Goal: Task Accomplishment & Management: Manage account settings

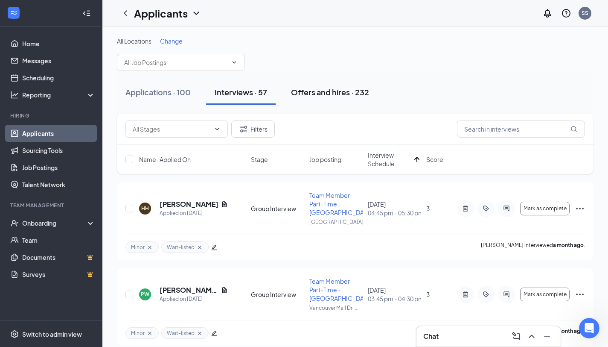
click at [338, 94] on div "Offers and hires · 232" at bounding box center [330, 92] width 78 height 11
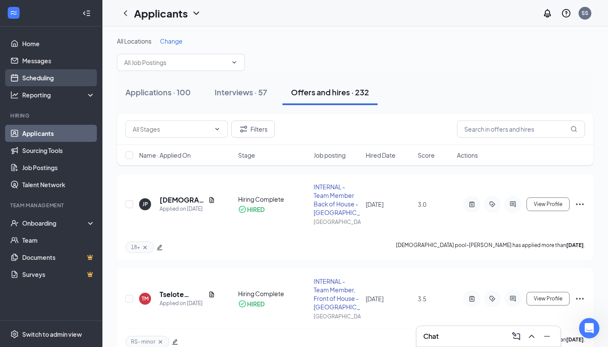
click at [50, 76] on link "Scheduling" at bounding box center [58, 77] width 73 height 17
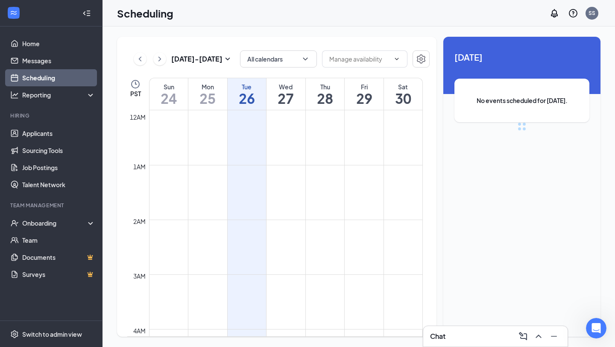
scroll to position [420, 0]
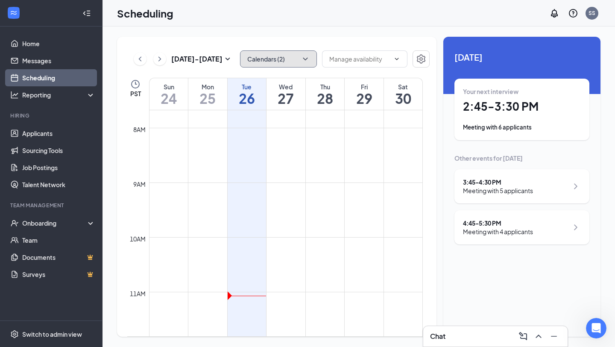
click at [258, 59] on button "Calendars (2)" at bounding box center [278, 58] width 77 height 17
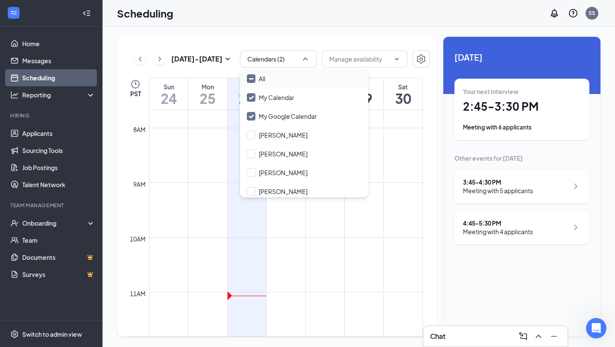
click at [255, 82] on input "All" at bounding box center [256, 78] width 18 height 9
checkbox input "true"
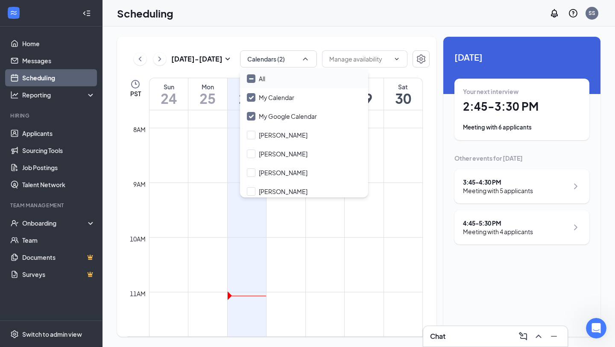
checkbox input "true"
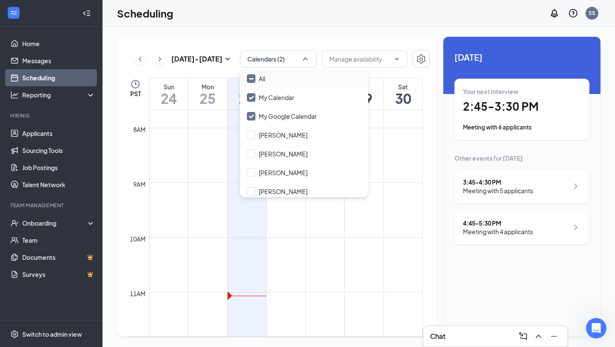
checkbox input "true"
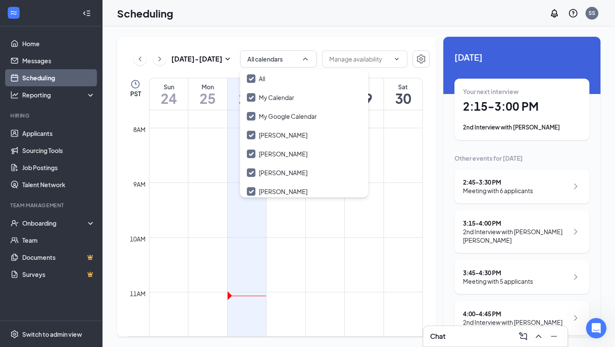
click at [234, 0] on div "Scheduling SS" at bounding box center [358, 13] width 512 height 26
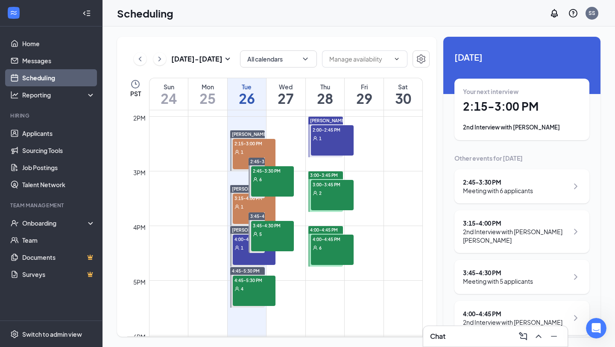
scroll to position [757, 0]
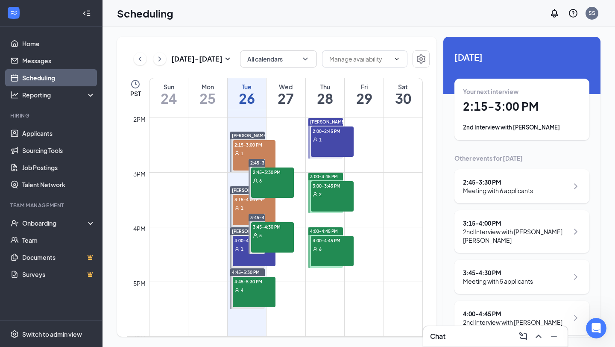
click at [162, 61] on icon "ChevronRight" at bounding box center [159, 59] width 9 height 10
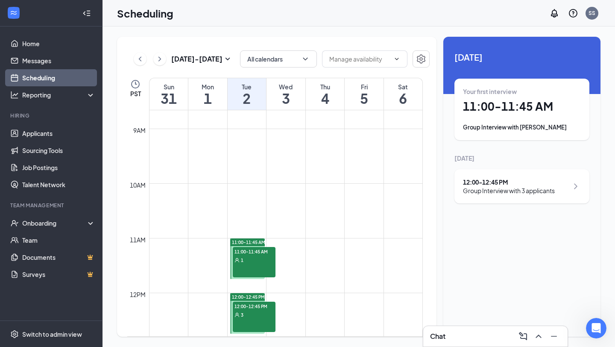
scroll to position [533, 0]
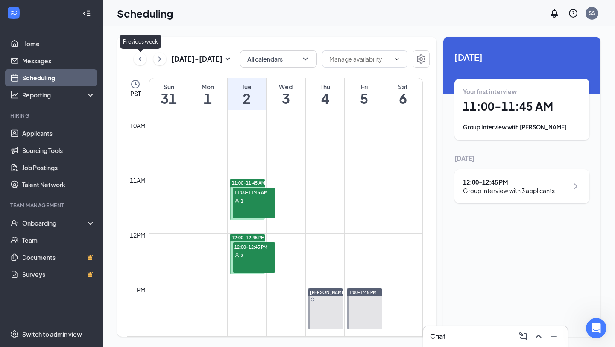
click at [140, 59] on icon "ChevronLeft" at bounding box center [140, 59] width 9 height 10
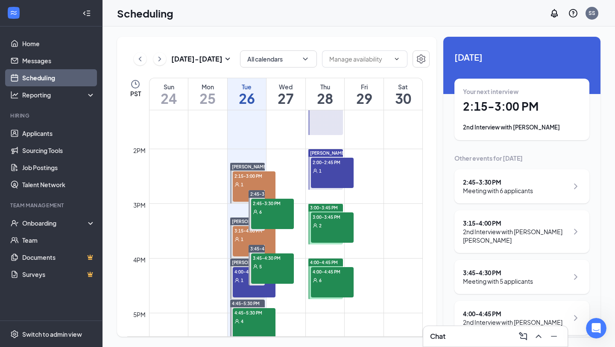
scroll to position [728, 0]
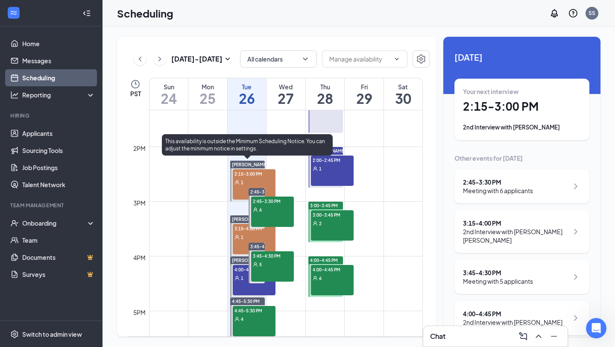
click at [258, 169] on span "2:15-3:00 PM" at bounding box center [254, 173] width 43 height 9
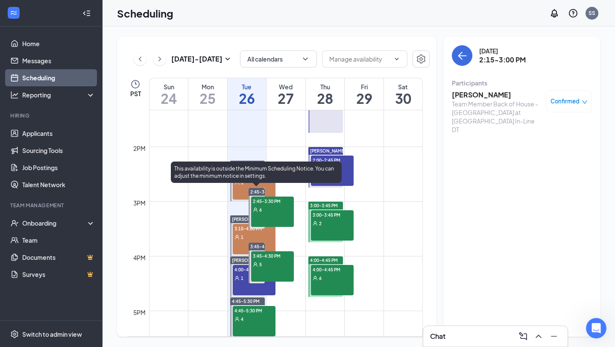
click at [275, 217] on div "2:45-3:30 PM 6" at bounding box center [272, 211] width 43 height 30
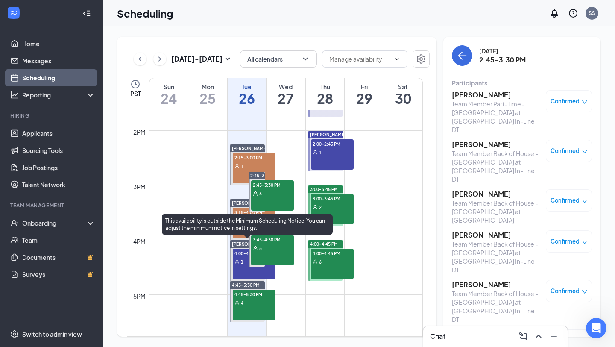
scroll to position [731, 0]
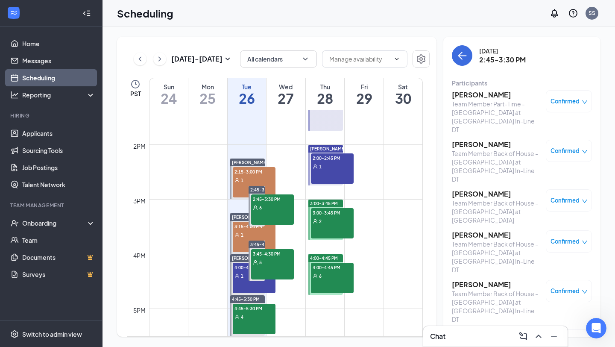
click at [482, 140] on h3 "[PERSON_NAME]" at bounding box center [497, 144] width 90 height 9
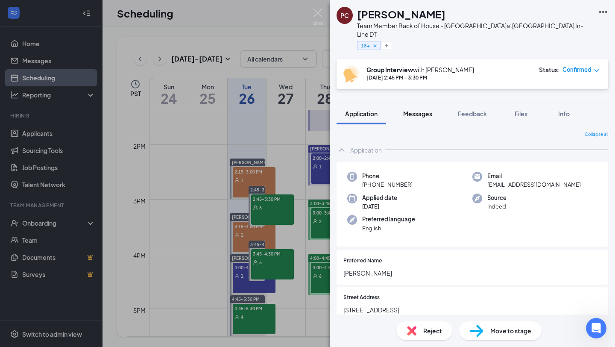
click at [414, 115] on span "Messages" at bounding box center [417, 114] width 29 height 8
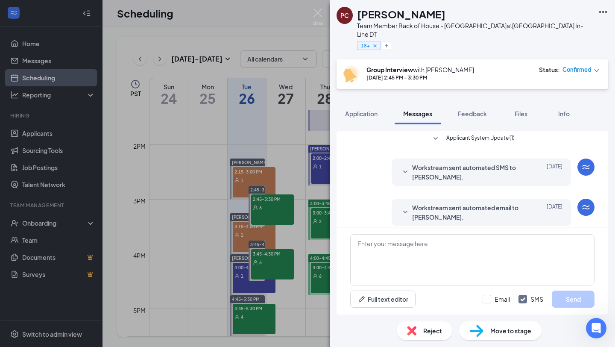
scroll to position [180, 0]
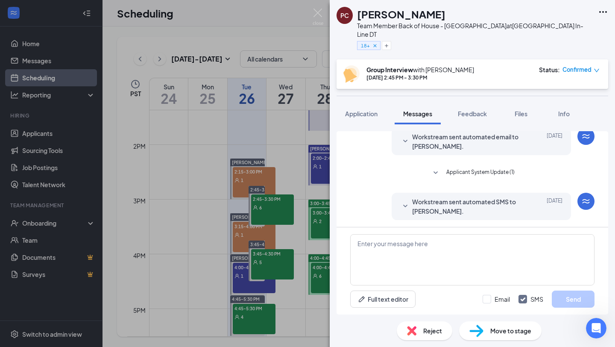
click at [467, 169] on span "Applicant System Update (1)" at bounding box center [480, 173] width 68 height 10
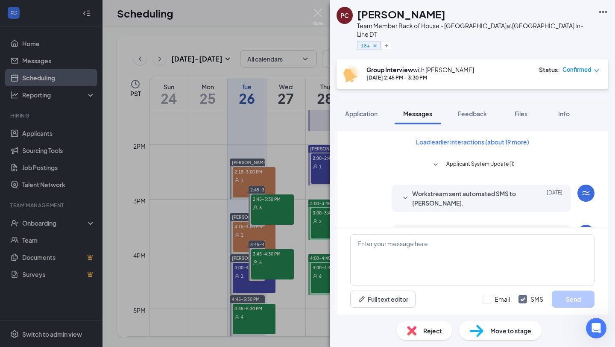
scroll to position [0, 0]
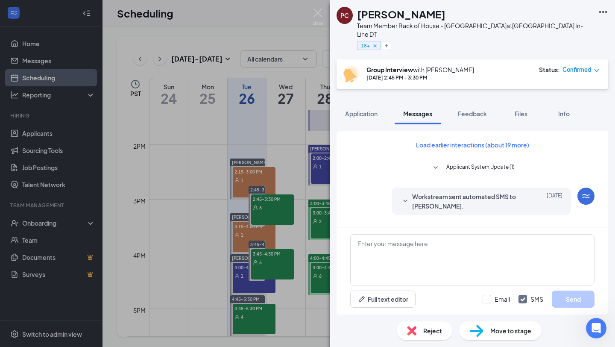
click at [467, 169] on span "Applicant System Update (1)" at bounding box center [480, 168] width 68 height 10
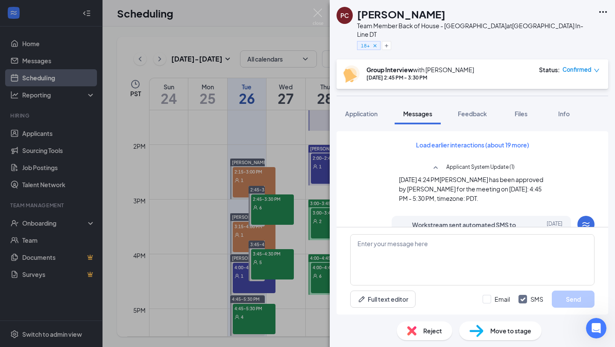
scroll to position [364, 0]
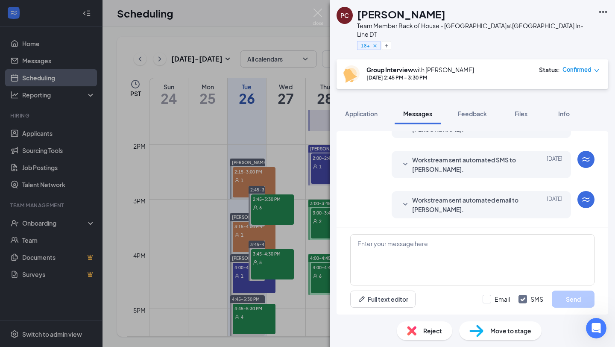
click at [460, 197] on span "Workstream sent automated email to [PERSON_NAME]." at bounding box center [468, 204] width 112 height 19
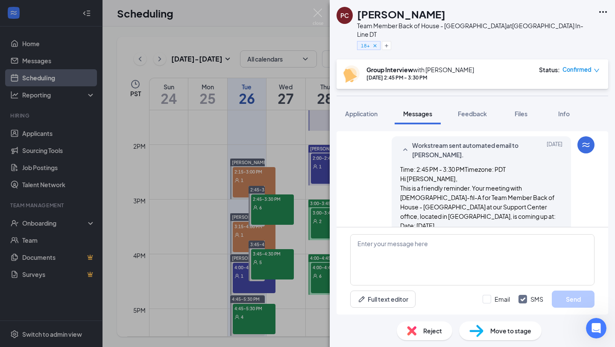
scroll to position [538, 0]
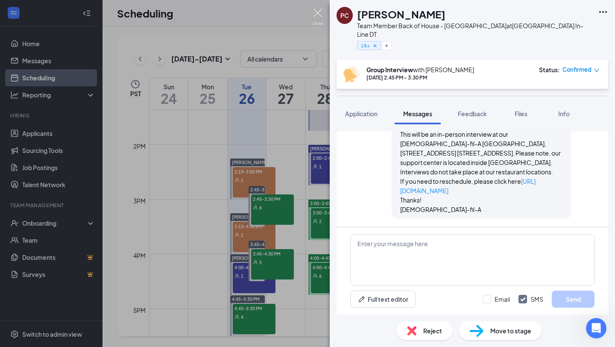
click at [316, 9] on img at bounding box center [317, 17] width 11 height 17
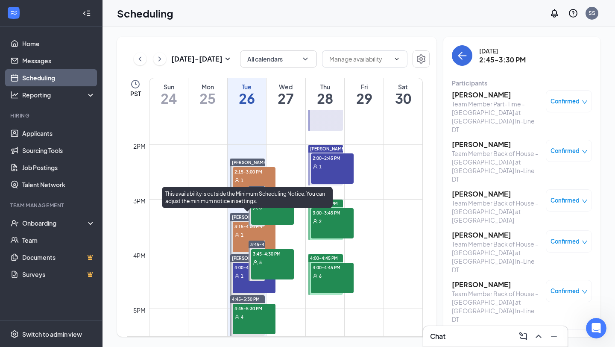
click at [242, 225] on span "3:15-4:00 PM" at bounding box center [254, 225] width 43 height 9
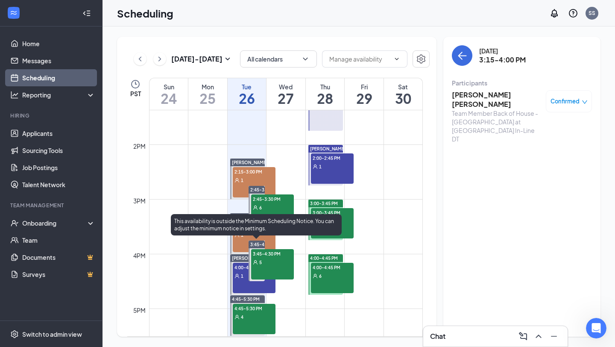
click at [260, 263] on span "5" at bounding box center [260, 262] width 3 height 6
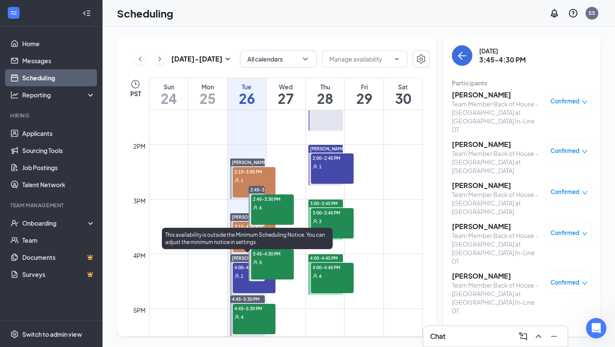
click at [245, 280] on div "4:00-4:45 PM 1" at bounding box center [254, 277] width 43 height 30
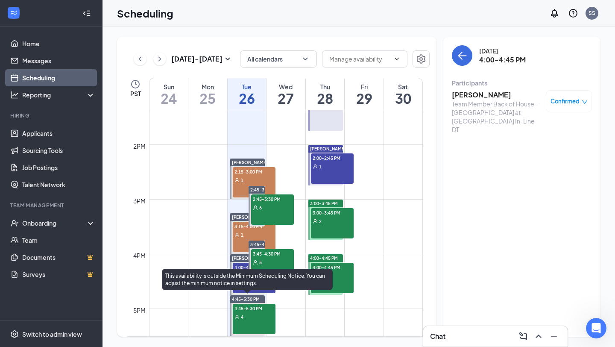
click at [256, 318] on div "4" at bounding box center [254, 316] width 43 height 9
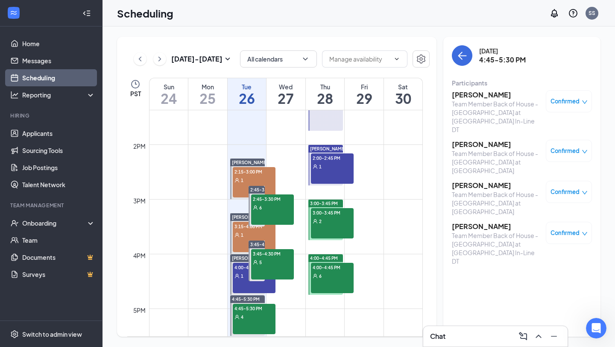
click at [339, 202] on div "3:00-3:45 PM" at bounding box center [325, 203] width 35 height 8
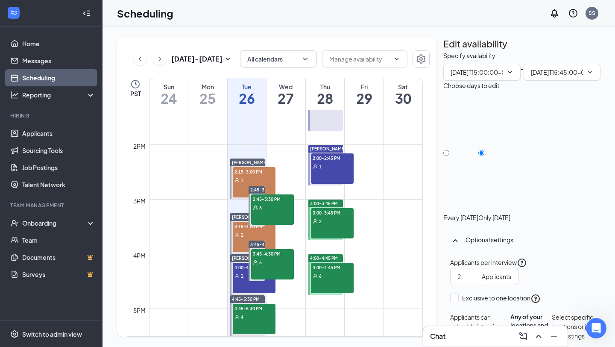
type input "03:00 PM"
type input "03:45 PM"
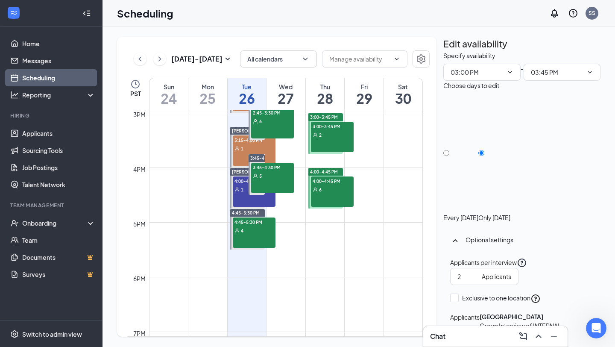
scroll to position [817, 0]
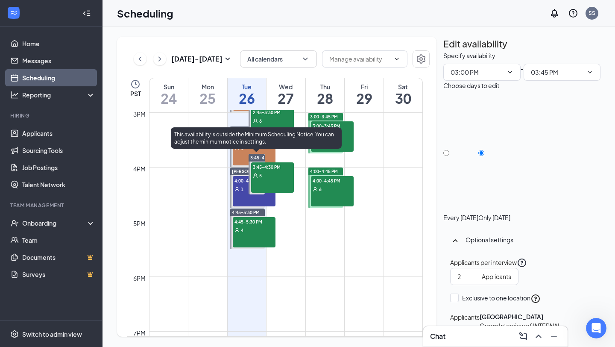
click at [265, 167] on span "3:45-4:30 PM" at bounding box center [272, 166] width 43 height 9
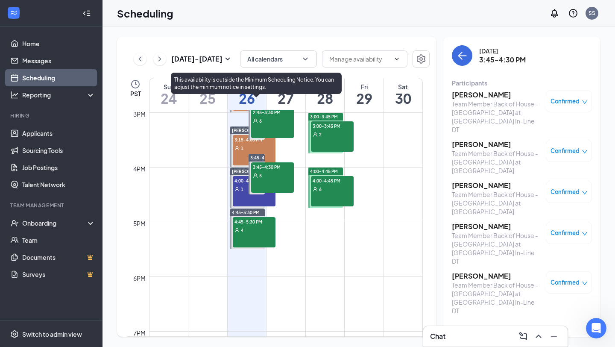
click at [277, 120] on div "6" at bounding box center [272, 120] width 43 height 9
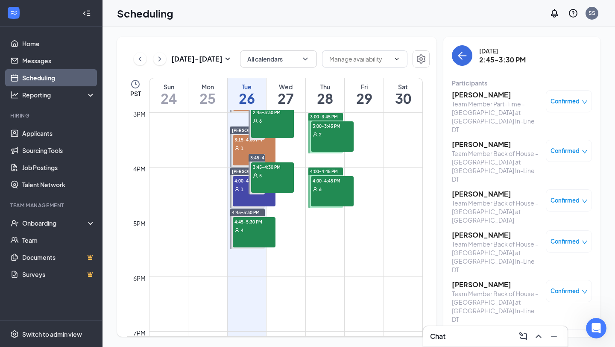
click at [475, 189] on h3 "[PERSON_NAME]" at bounding box center [497, 193] width 90 height 9
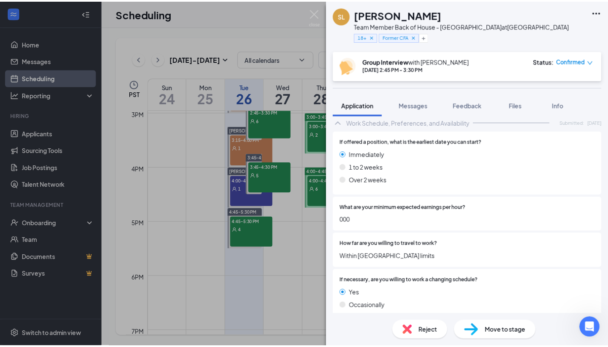
scroll to position [2179, 0]
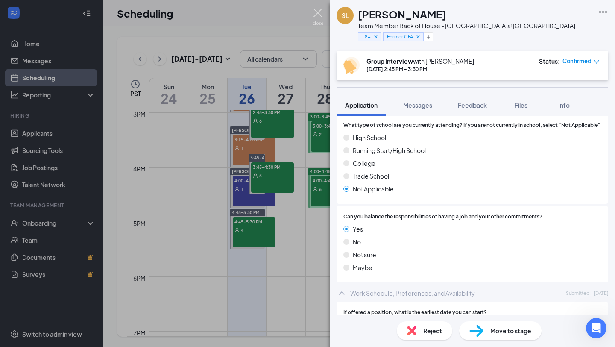
click at [317, 14] on img at bounding box center [317, 17] width 11 height 17
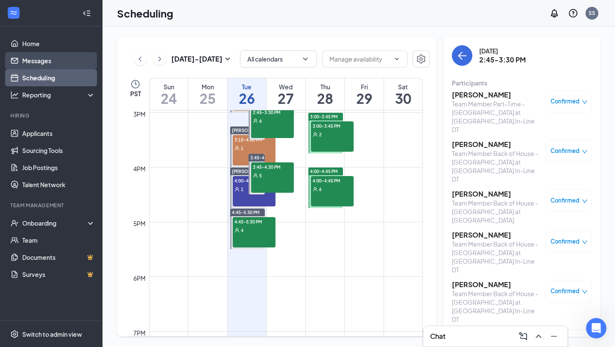
click at [52, 58] on link "Messages" at bounding box center [58, 60] width 73 height 17
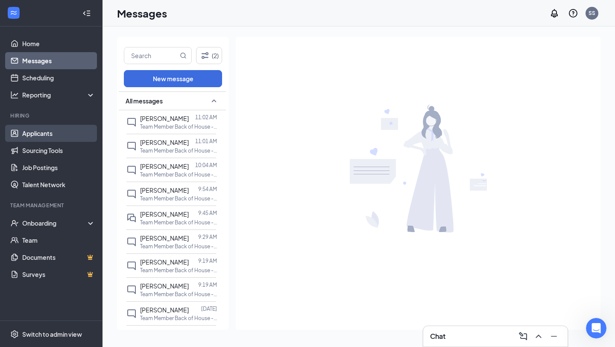
click at [55, 131] on link "Applicants" at bounding box center [58, 133] width 73 height 17
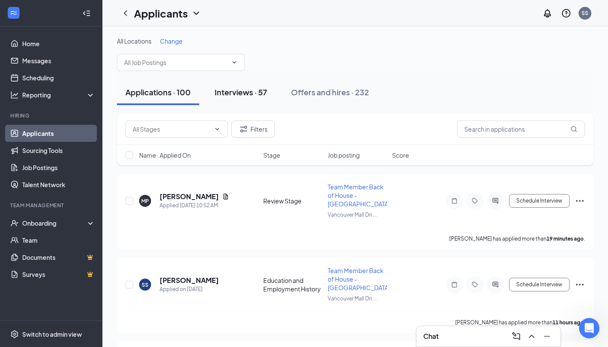
click at [251, 99] on button "Interviews · 57" at bounding box center [241, 92] width 70 height 26
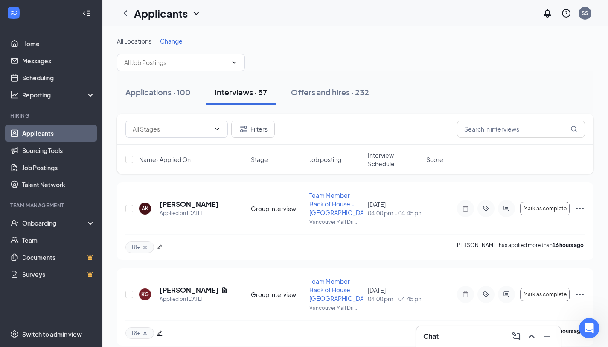
click at [390, 159] on span "Interview Schedule" at bounding box center [394, 159] width 53 height 17
click at [376, 159] on span "Interview Schedule" at bounding box center [389, 159] width 43 height 17
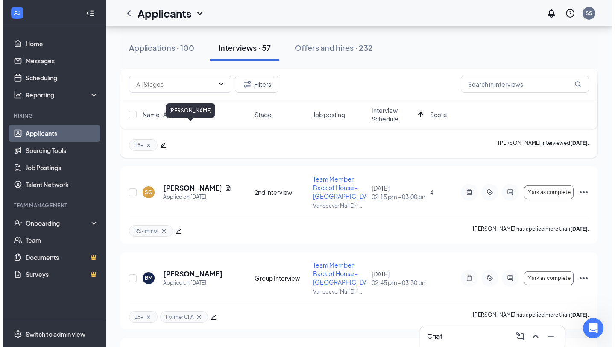
scroll to position [432, 0]
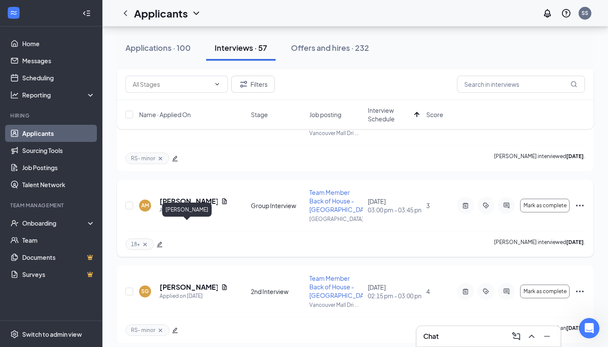
click at [182, 206] on h5 "[PERSON_NAME]" at bounding box center [189, 200] width 58 height 9
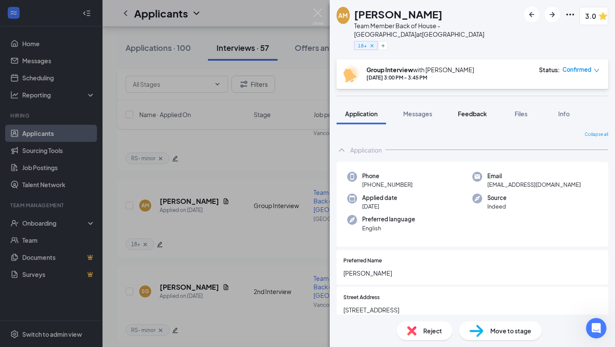
click at [472, 113] on span "Feedback" at bounding box center [471, 114] width 29 height 8
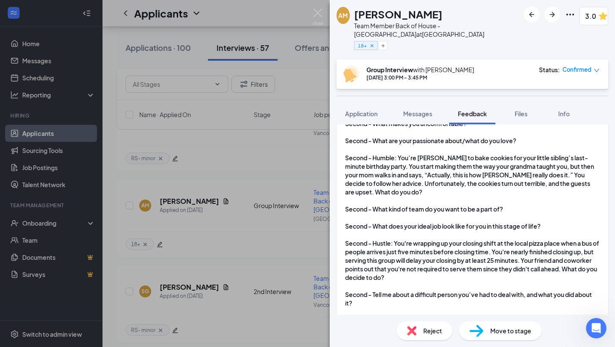
scroll to position [1236, 0]
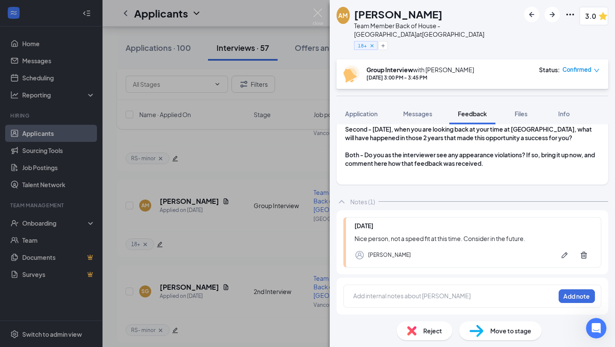
click at [411, 336] on div "Reject" at bounding box center [423, 330] width 55 height 19
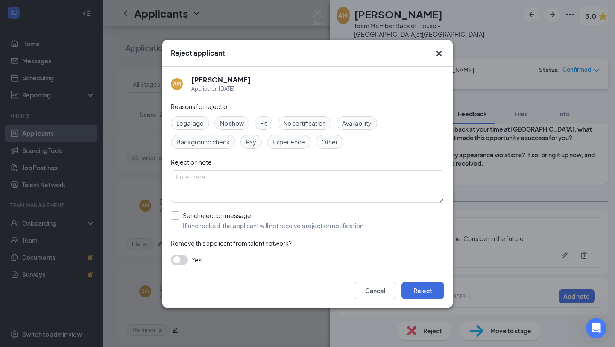
click at [208, 226] on input "Send rejection message If unchecked, the applicant will not receive a rejection…" at bounding box center [268, 220] width 194 height 19
checkbox input "true"
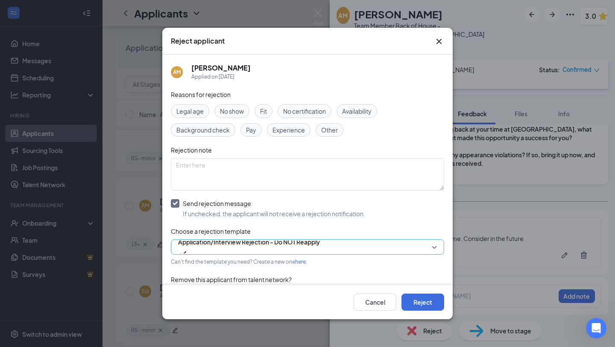
click at [225, 248] on span "Application/Interview Rejection - Do NOT Reapply" at bounding box center [249, 241] width 142 height 13
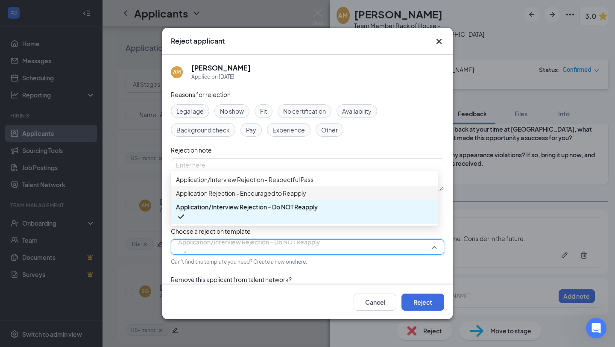
click at [266, 184] on span "Application/Interview Rejection - Respectful Pass" at bounding box center [244, 179] width 137 height 9
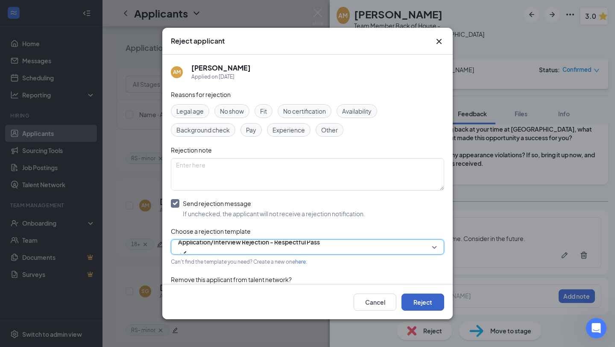
click at [425, 303] on button "Reject" at bounding box center [422, 301] width 43 height 17
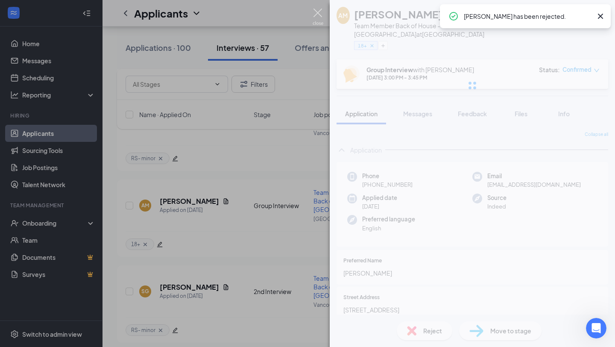
click at [315, 12] on img at bounding box center [317, 17] width 11 height 17
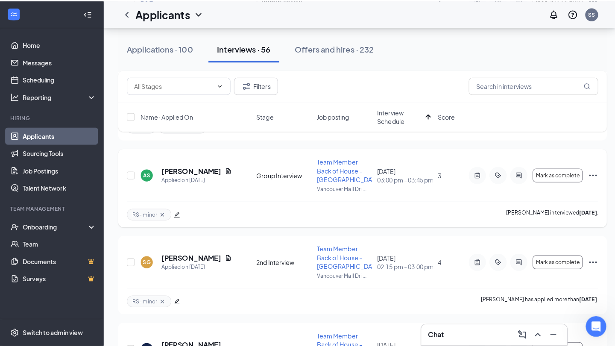
scroll to position [379, 0]
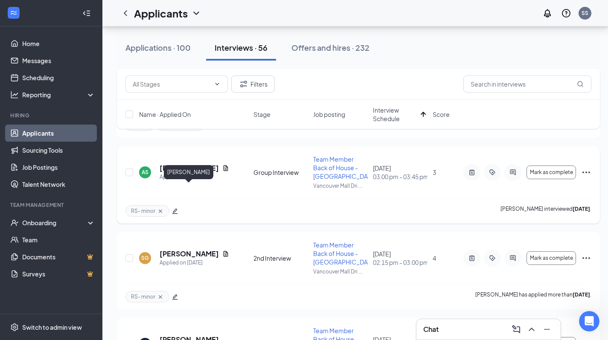
click at [206, 173] on h5 "[PERSON_NAME]" at bounding box center [189, 167] width 59 height 9
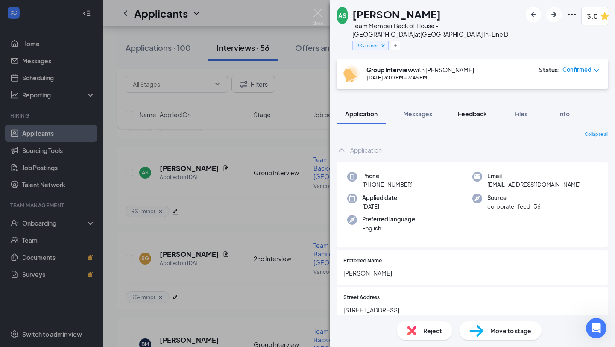
click at [468, 113] on span "Feedback" at bounding box center [471, 114] width 29 height 8
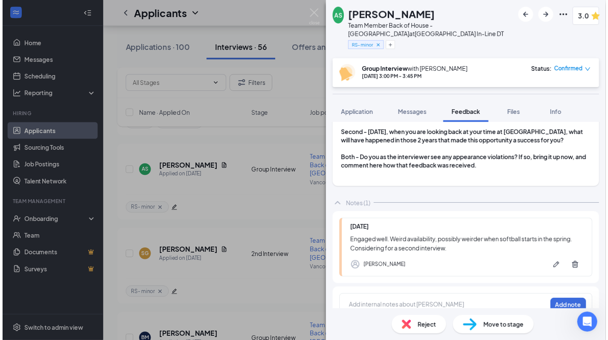
scroll to position [1261, 0]
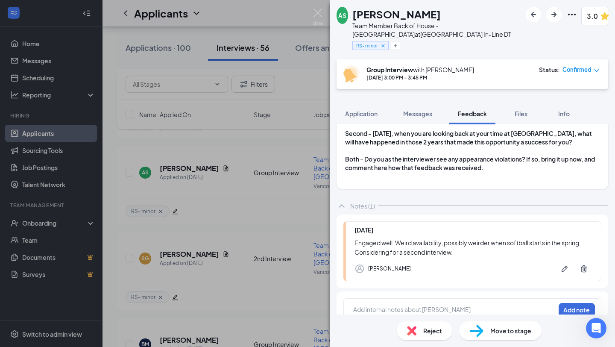
click at [269, 215] on div "AS [PERSON_NAME] Team Member Back of House - [GEOGRAPHIC_DATA] at [GEOGRAPHIC_D…" at bounding box center [307, 173] width 615 height 347
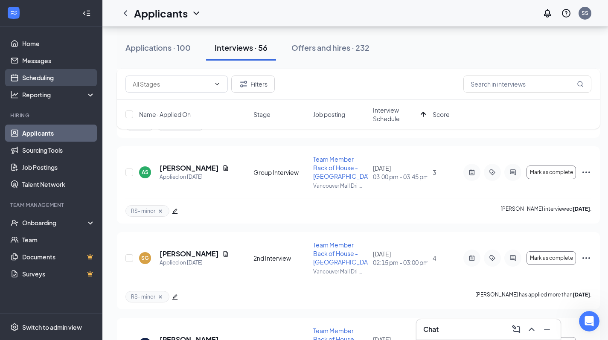
click at [49, 82] on link "Scheduling" at bounding box center [58, 77] width 73 height 17
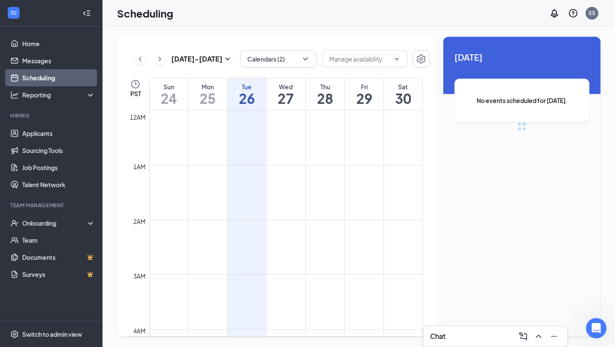
scroll to position [420, 0]
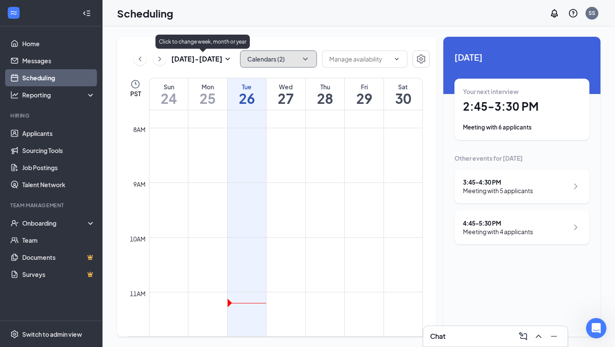
click at [252, 57] on button "Calendars (2)" at bounding box center [278, 58] width 77 height 17
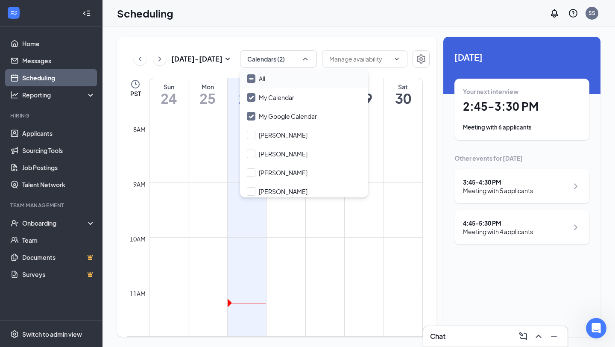
click at [252, 81] on input "All" at bounding box center [256, 78] width 18 height 9
checkbox input "true"
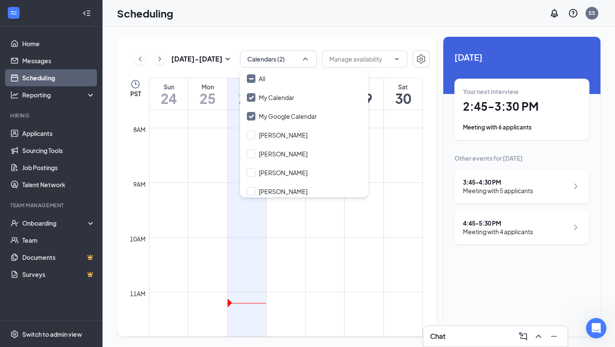
checkbox input "true"
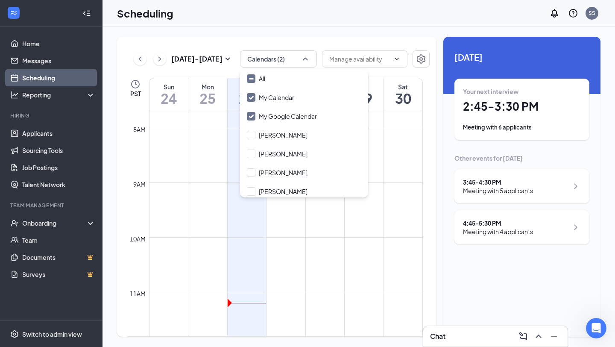
checkbox input "true"
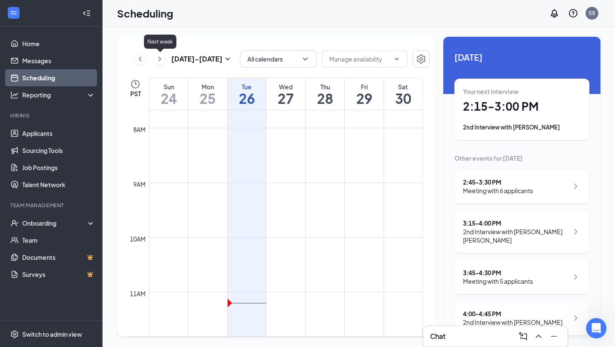
click at [159, 62] on icon "ChevronRight" at bounding box center [159, 59] width 9 height 10
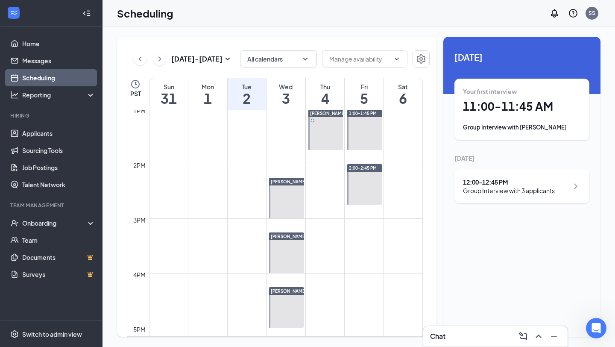
scroll to position [701, 0]
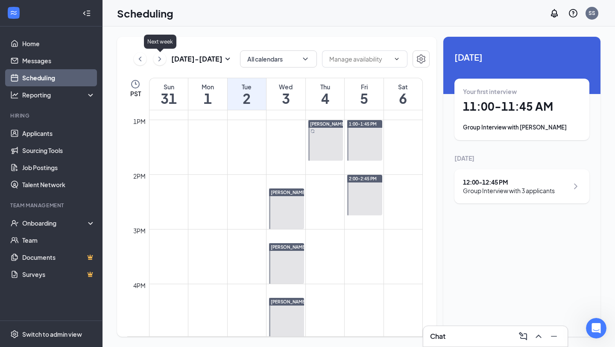
click at [163, 61] on icon "ChevronRight" at bounding box center [159, 59] width 9 height 10
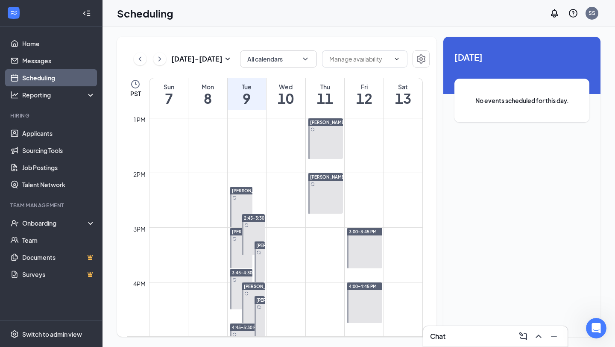
scroll to position [730, 0]
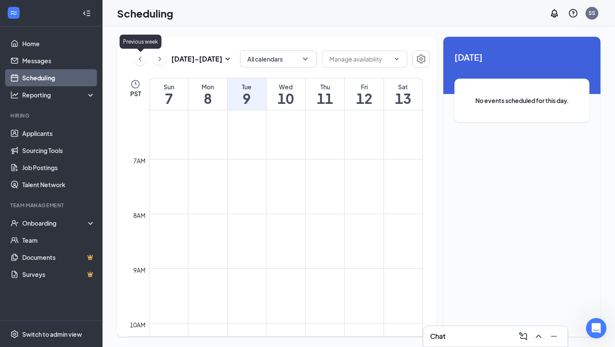
click at [136, 62] on icon "ChevronLeft" at bounding box center [140, 59] width 9 height 10
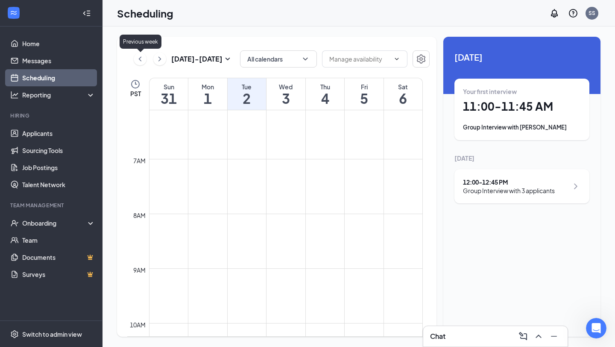
scroll to position [420, 0]
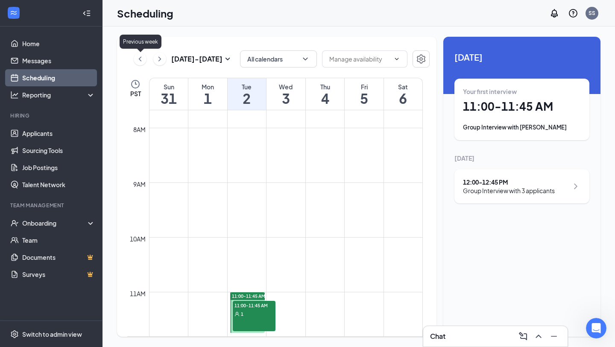
click at [139, 57] on icon "ChevronLeft" at bounding box center [140, 59] width 9 height 10
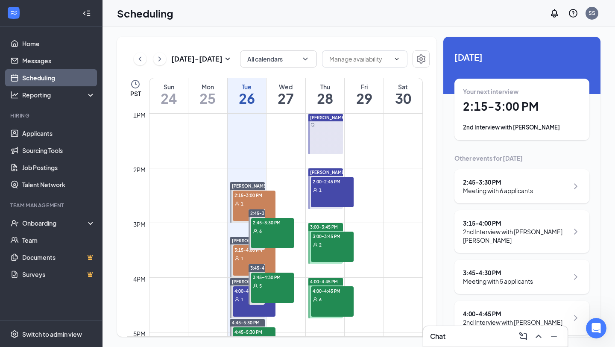
scroll to position [706, 0]
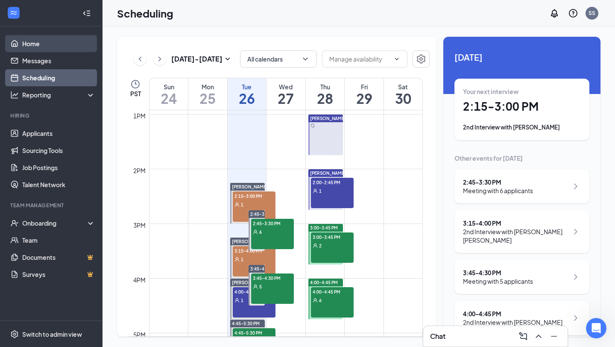
click at [31, 42] on link "Home" at bounding box center [58, 43] width 73 height 17
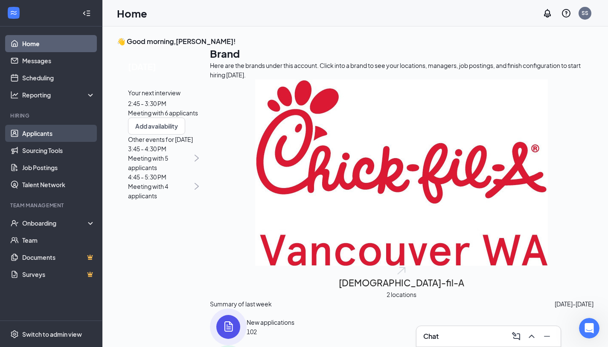
click at [59, 135] on link "Applicants" at bounding box center [58, 133] width 73 height 17
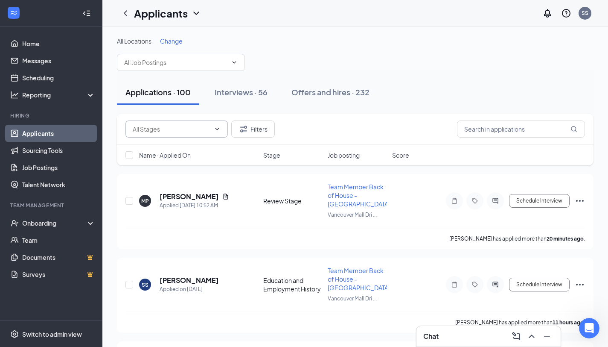
click at [175, 129] on input "text" at bounding box center [172, 128] width 78 height 9
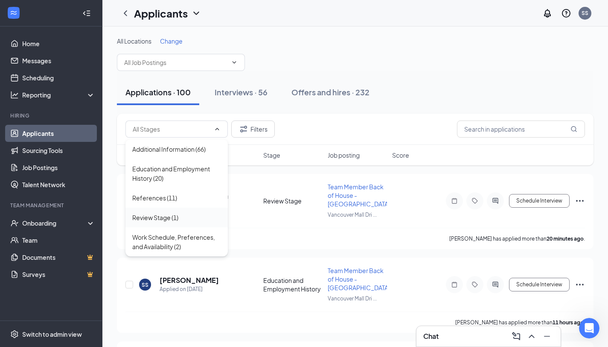
click at [164, 215] on div "Review Stage (1)" at bounding box center [155, 217] width 46 height 9
type input "Review Stage (1)"
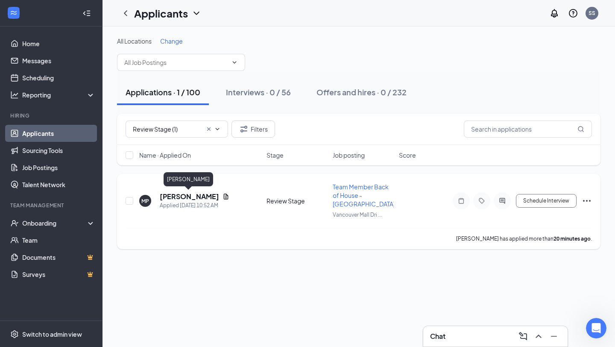
click at [175, 196] on h5 "[PERSON_NAME]" at bounding box center [189, 196] width 59 height 9
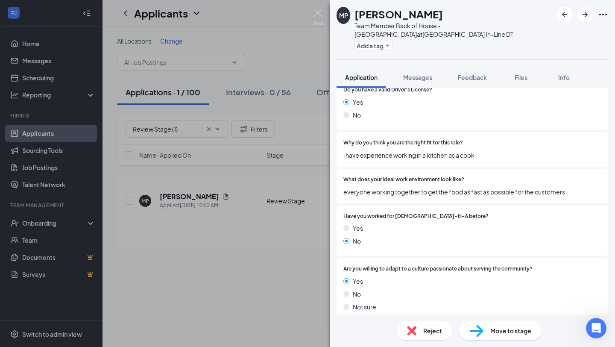
scroll to position [637, 0]
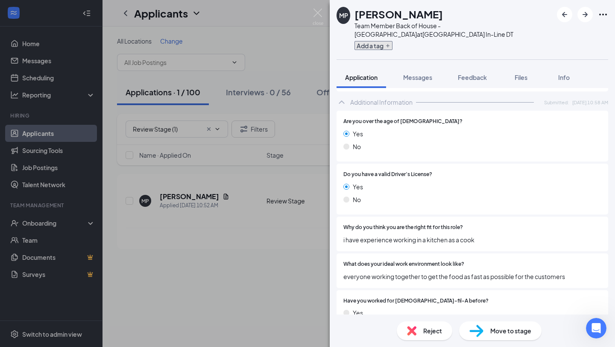
click at [376, 45] on button "Add a tag" at bounding box center [373, 45] width 38 height 9
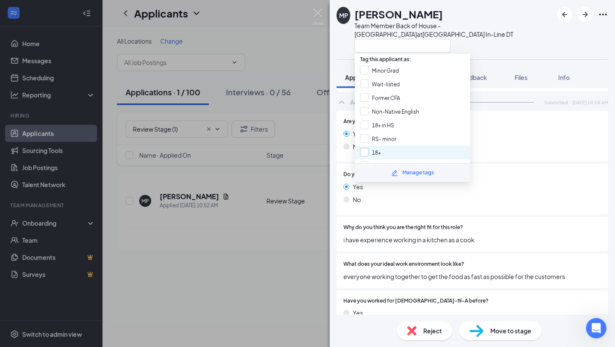
click at [363, 148] on input "18+" at bounding box center [370, 152] width 21 height 9
checkbox input "true"
click at [358, 236] on span "i have experience working in a kitchen as a cook" at bounding box center [472, 239] width 258 height 9
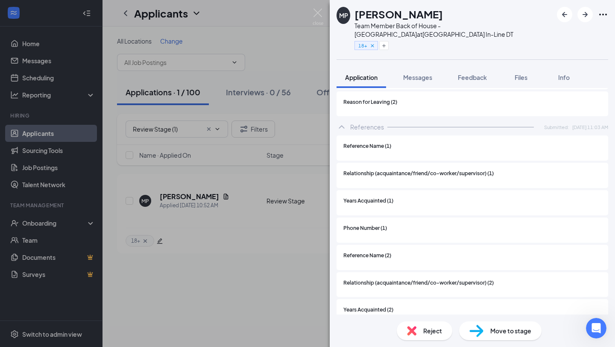
scroll to position [3701, 0]
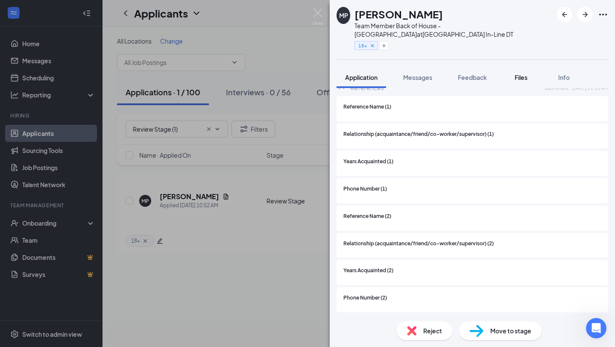
click at [522, 81] on span "Files" at bounding box center [520, 77] width 13 height 8
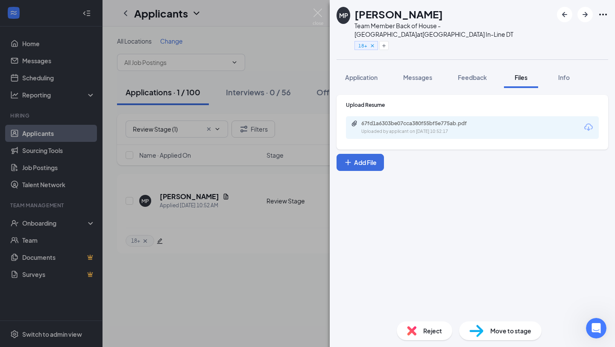
click at [462, 128] on div "Uploaded by applicant on [DATE] 10:52:17" at bounding box center [425, 131] width 128 height 7
click at [483, 332] on div "Move to stage" at bounding box center [500, 330] width 82 height 19
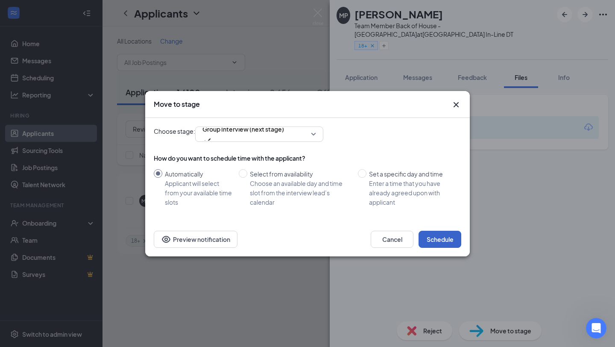
click at [439, 240] on button "Schedule" at bounding box center [439, 238] width 43 height 17
